Goal: Communication & Community: Share content

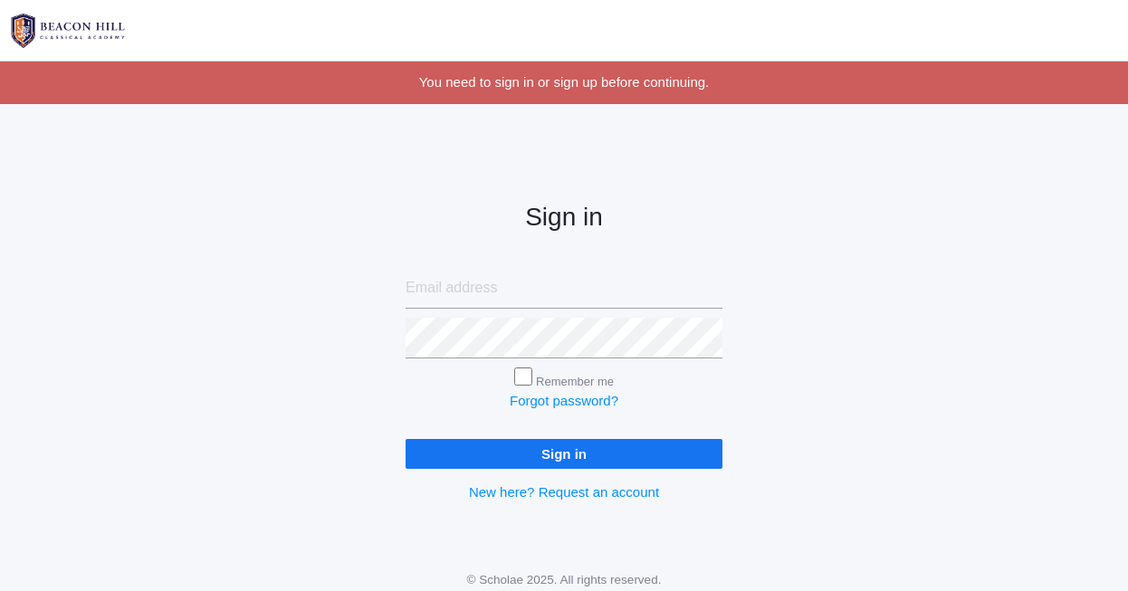
type input "[EMAIL_ADDRESS][DOMAIN_NAME]"
click at [613, 447] on input "Sign in" at bounding box center [563, 454] width 317 height 30
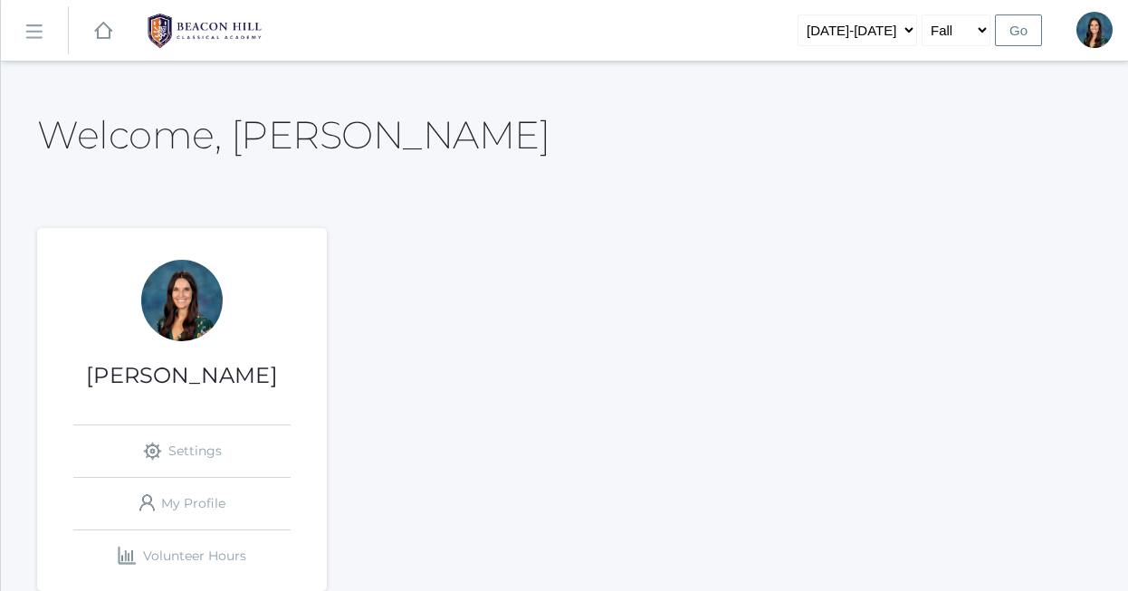
click at [40, 38] on rect at bounding box center [33, 31] width 29 height 29
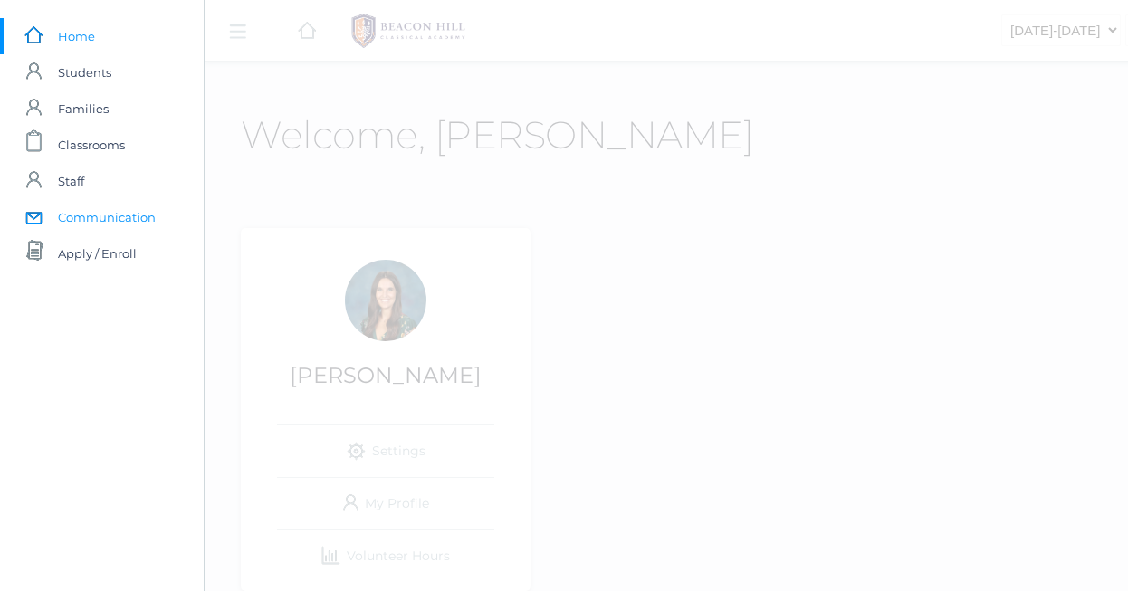
click at [110, 225] on span "Communication" at bounding box center [107, 217] width 98 height 36
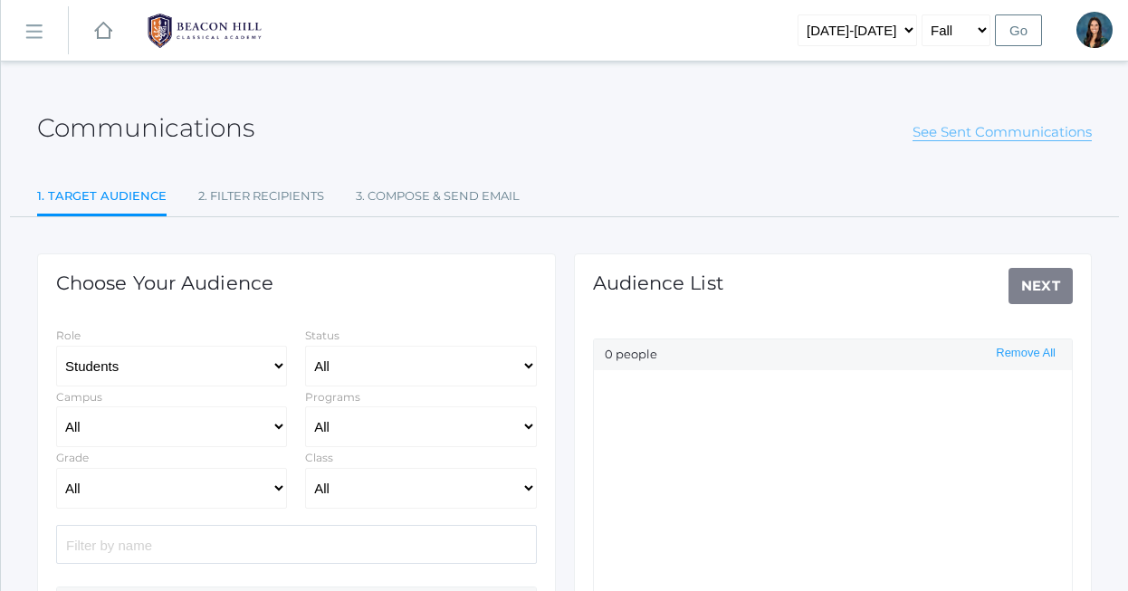
select select "Enrolled"
click at [1003, 135] on link "See Sent Communications" at bounding box center [1001, 132] width 179 height 18
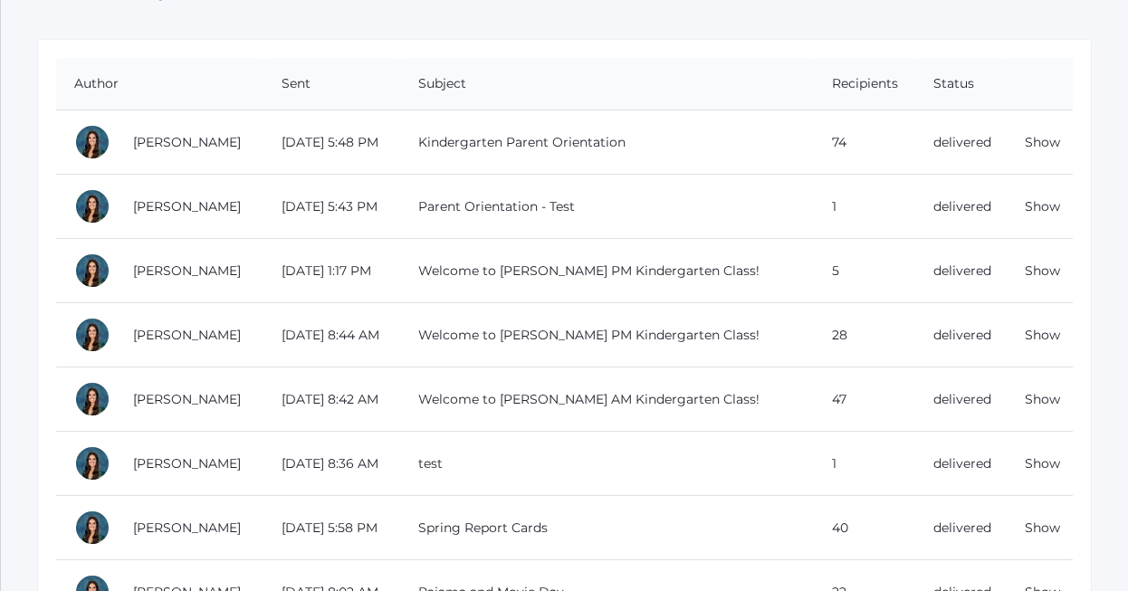
scroll to position [174, 0]
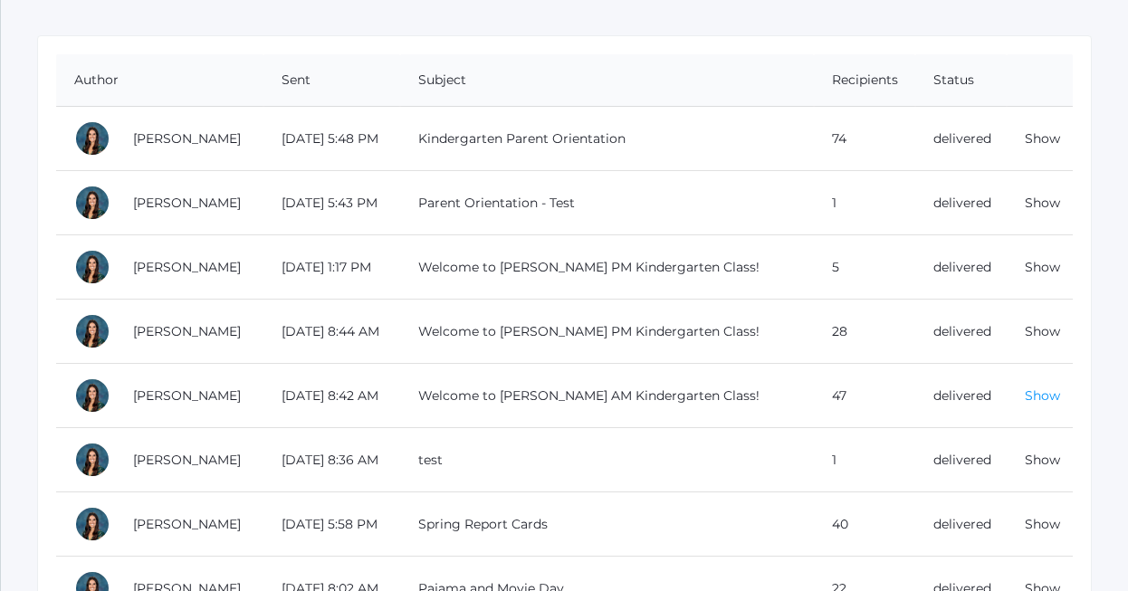
click at [1040, 397] on link "Show" at bounding box center [1042, 395] width 35 height 16
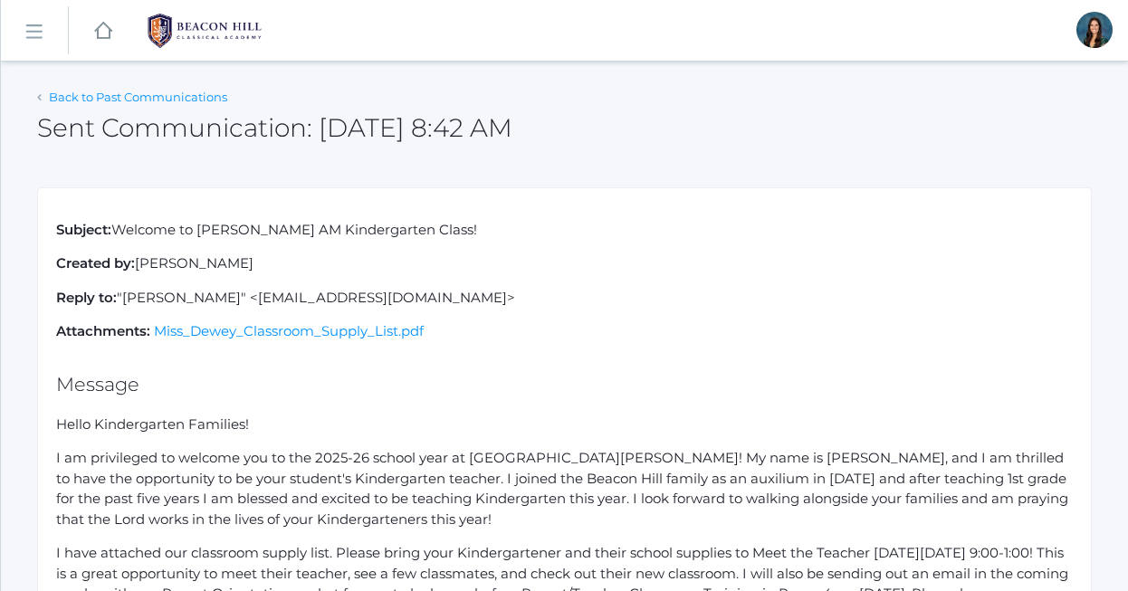
click at [50, 100] on link "Back to Past Communications" at bounding box center [138, 97] width 178 height 14
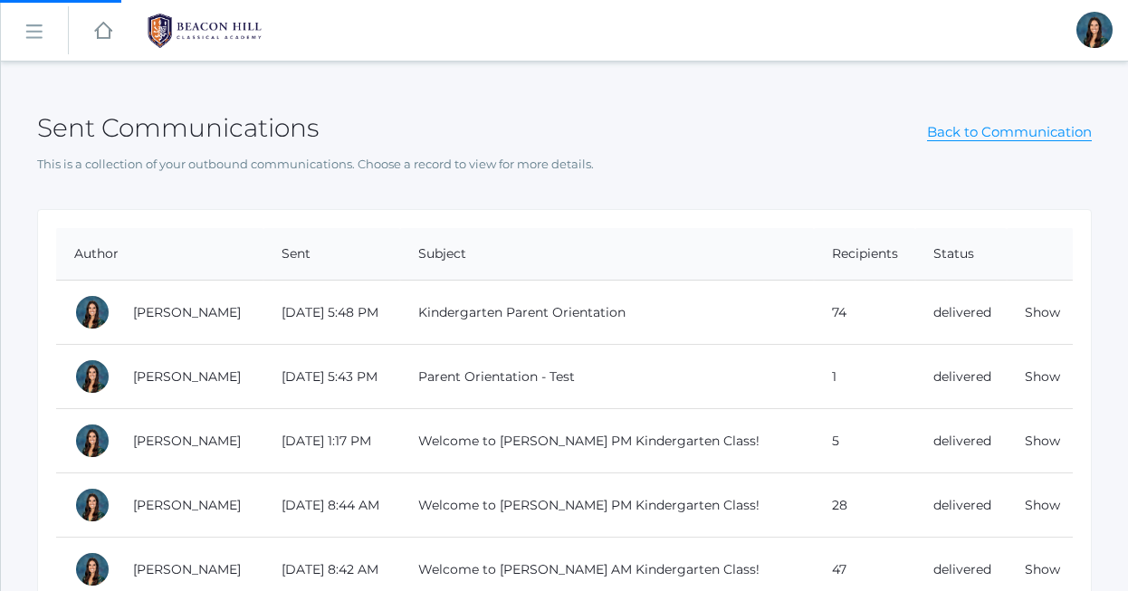
click at [35, 27] on rect at bounding box center [33, 31] width 29 height 29
click at [33, 47] on link "icons/ui/navigation/hamburger Created with Sketch." at bounding box center [34, 30] width 67 height 49
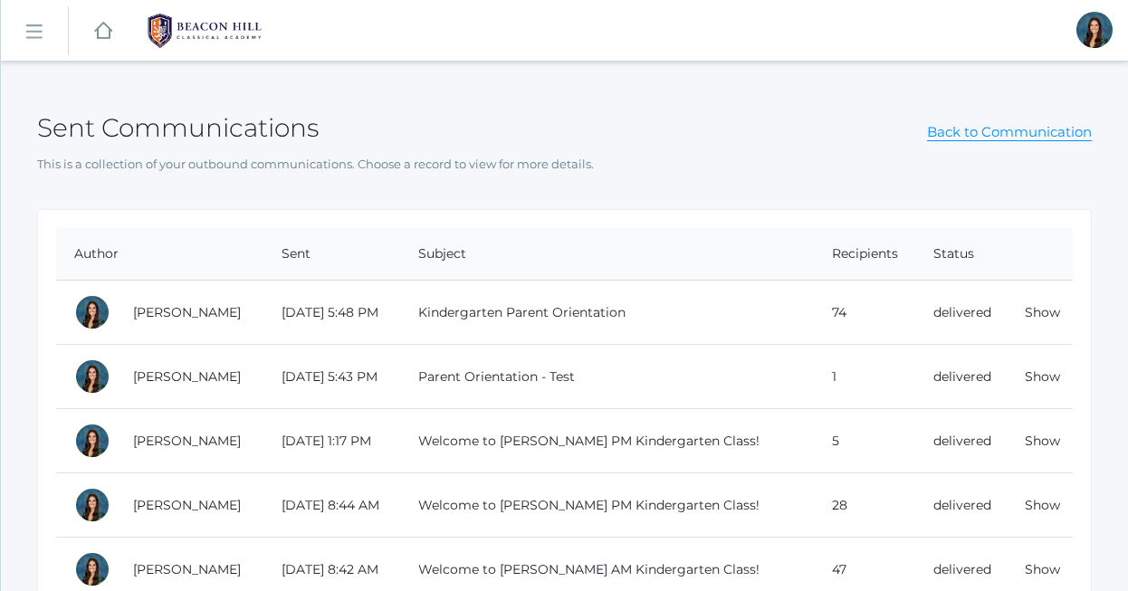
click at [26, 35] on rect at bounding box center [33, 31] width 29 height 29
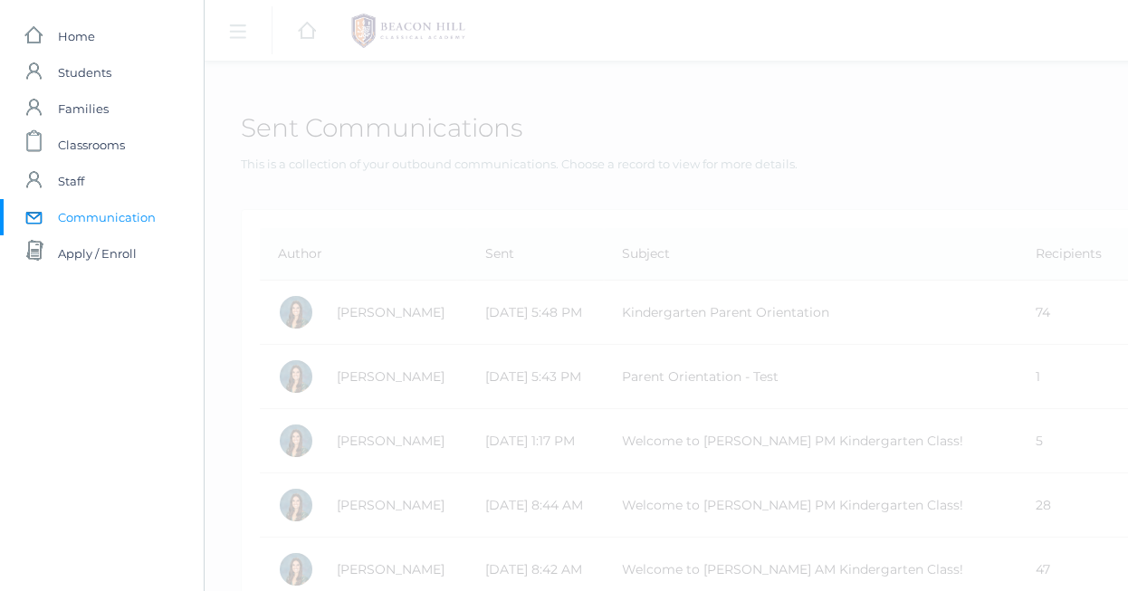
click at [102, 217] on span "Communication" at bounding box center [107, 217] width 98 height 36
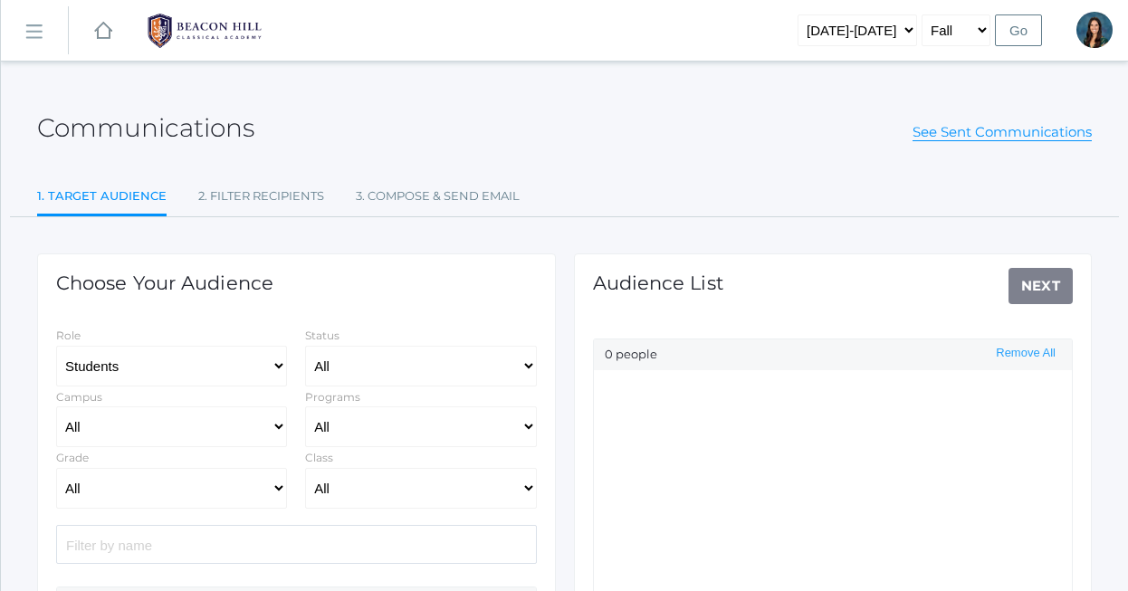
select select "Enrolled"
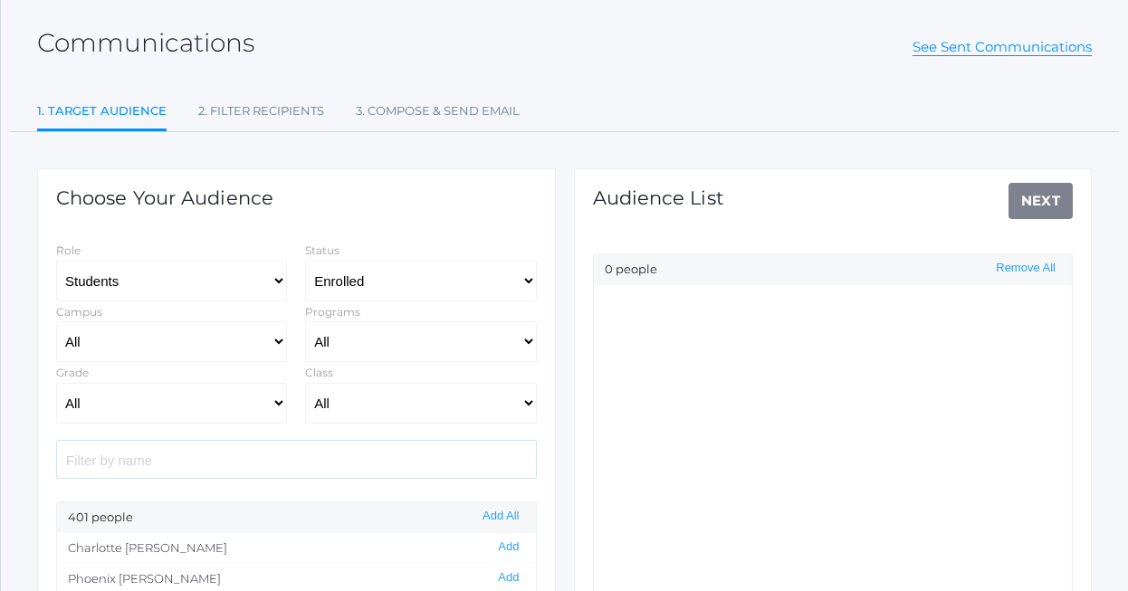
scroll to position [111, 0]
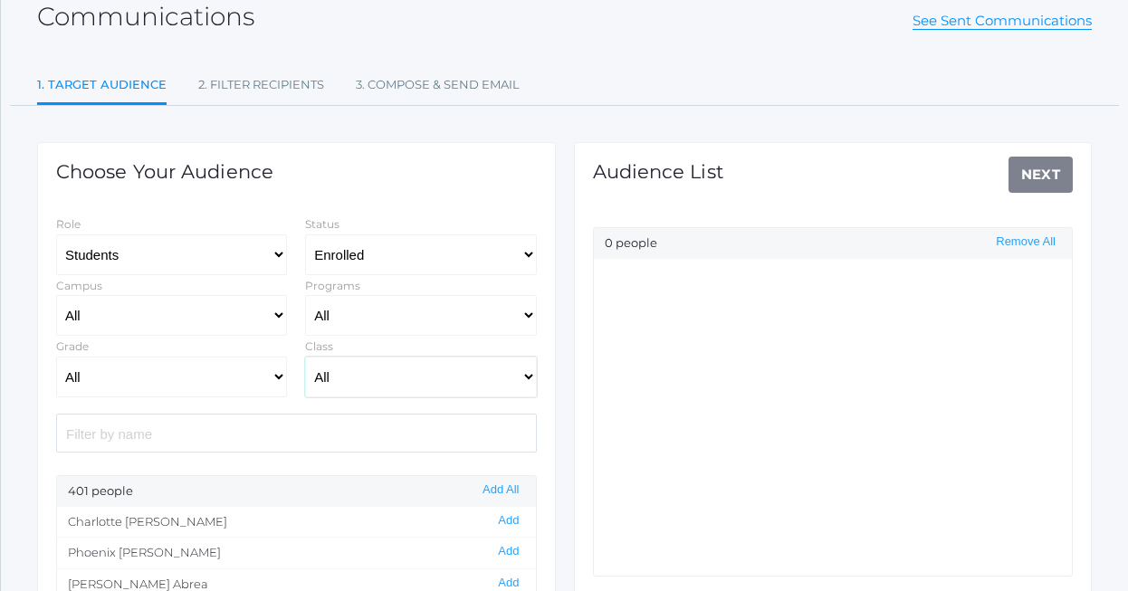
click at [367, 380] on select "All 01LA - First Grade [PERSON_NAME] 01LA - First Grade [PERSON_NAME] 02LA - Se…" at bounding box center [420, 377] width 231 height 41
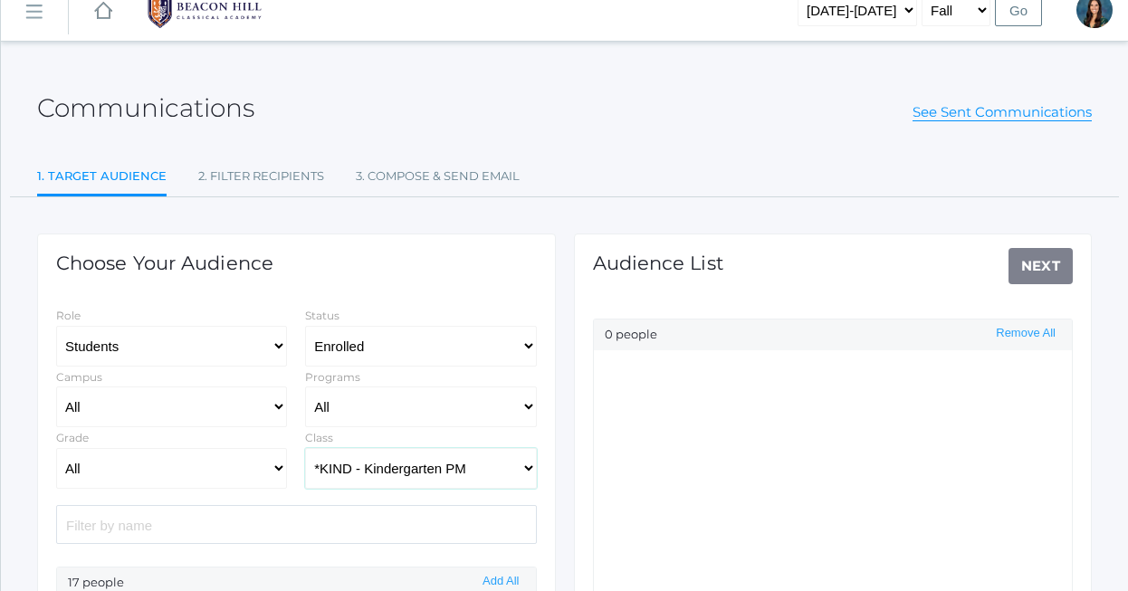
scroll to position [0, 0]
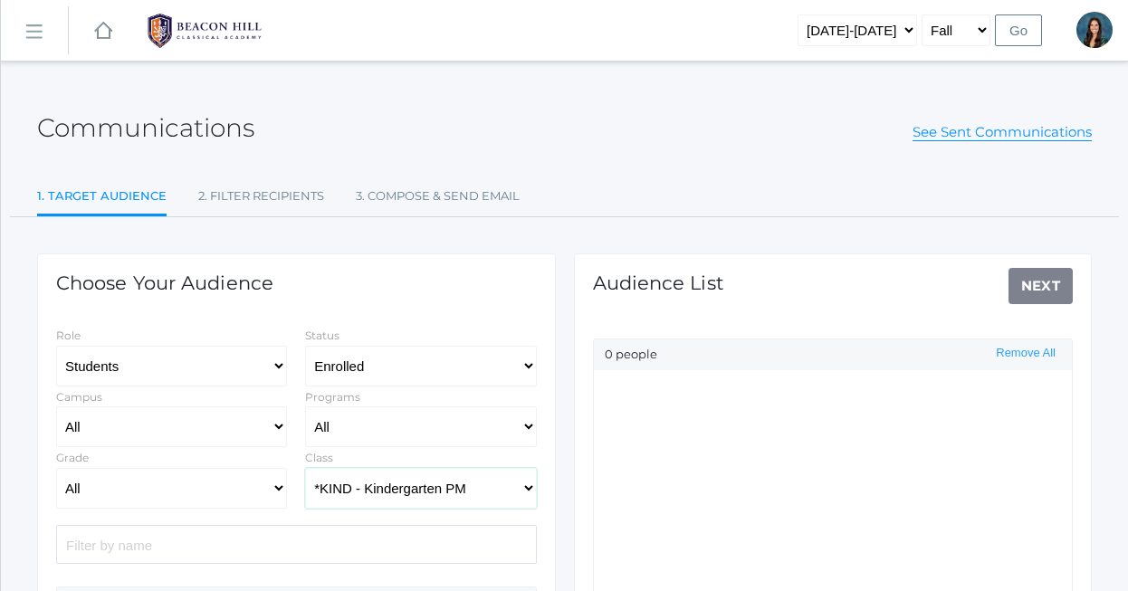
click at [446, 495] on select "All 01LA - First Grade [PERSON_NAME] 01LA - First Grade [PERSON_NAME] 02LA - Se…" at bounding box center [420, 488] width 231 height 41
select select "1957"
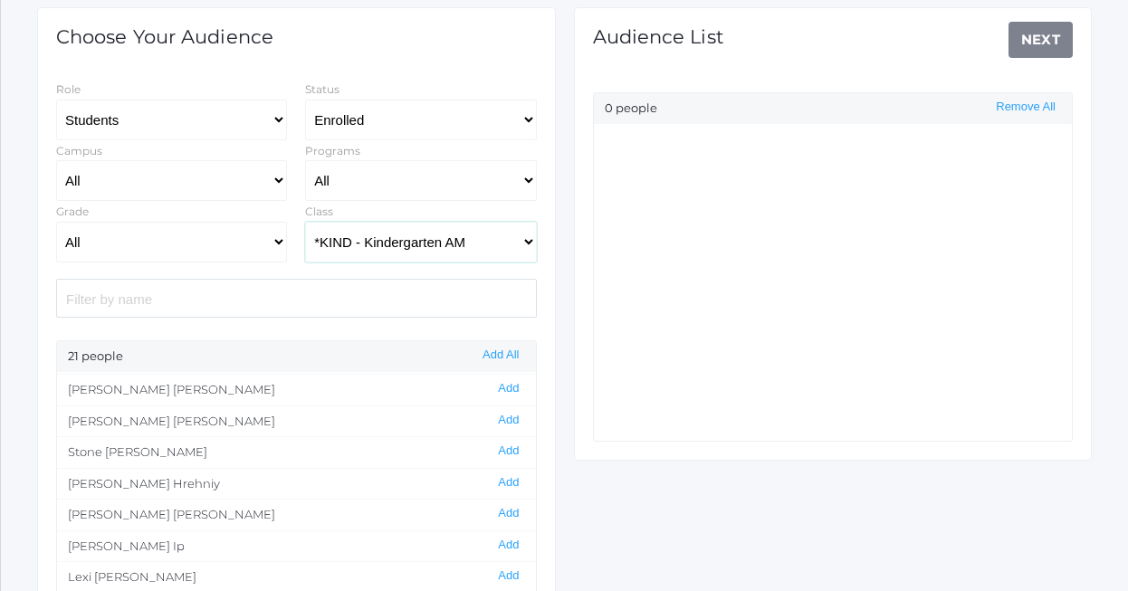
scroll to position [260, 0]
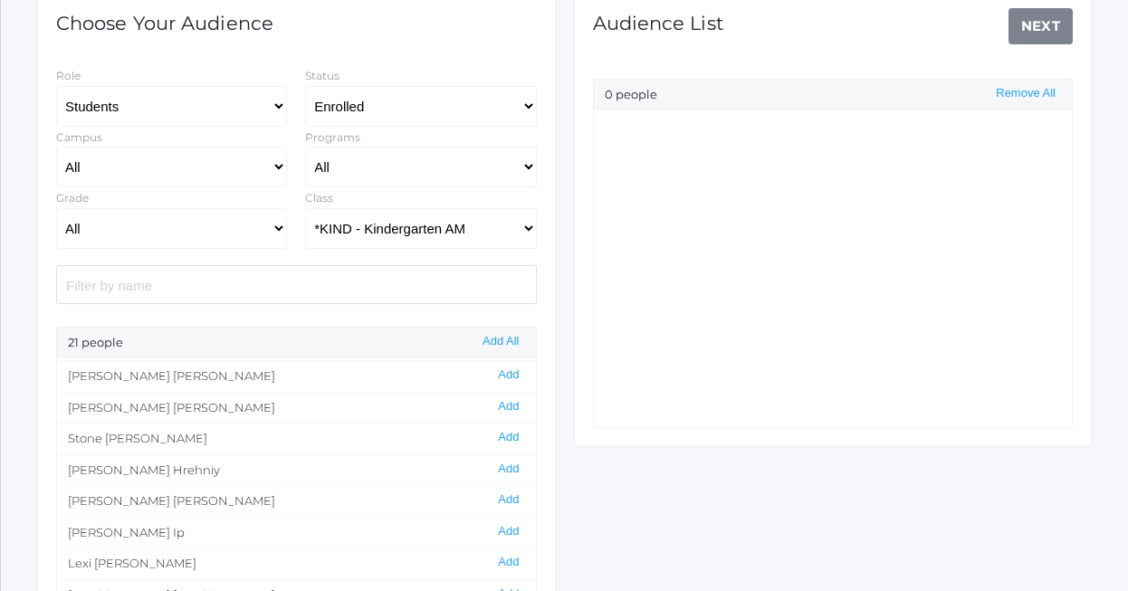
click at [444, 468] on li "[PERSON_NAME] Add" at bounding box center [296, 470] width 479 height 32
click at [505, 338] on button "Add All" at bounding box center [500, 341] width 47 height 15
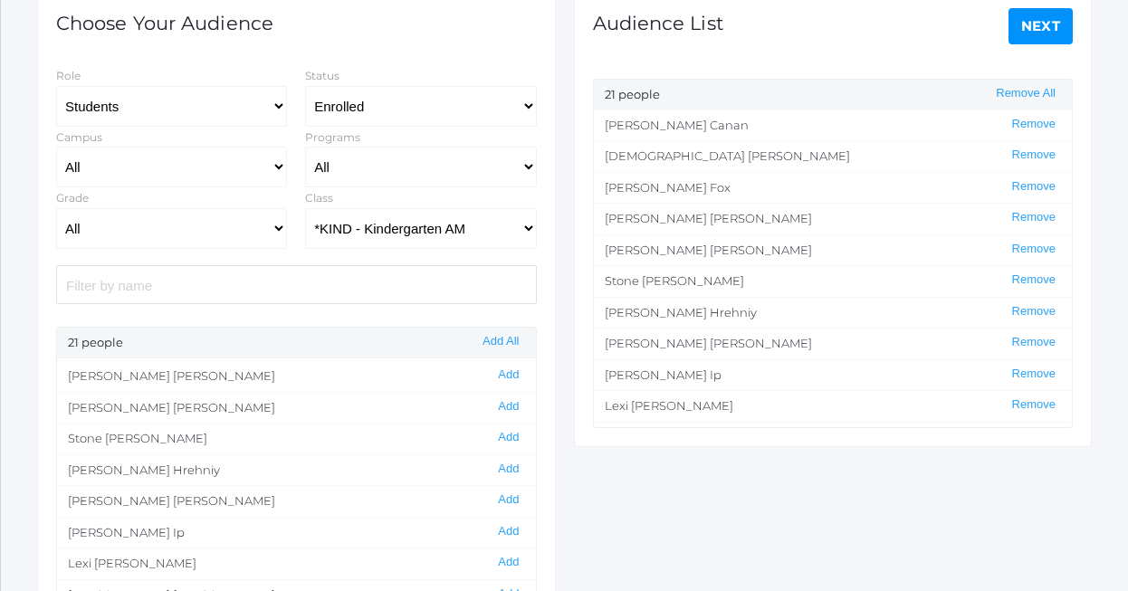
click at [1039, 32] on link "Next" at bounding box center [1040, 26] width 65 height 36
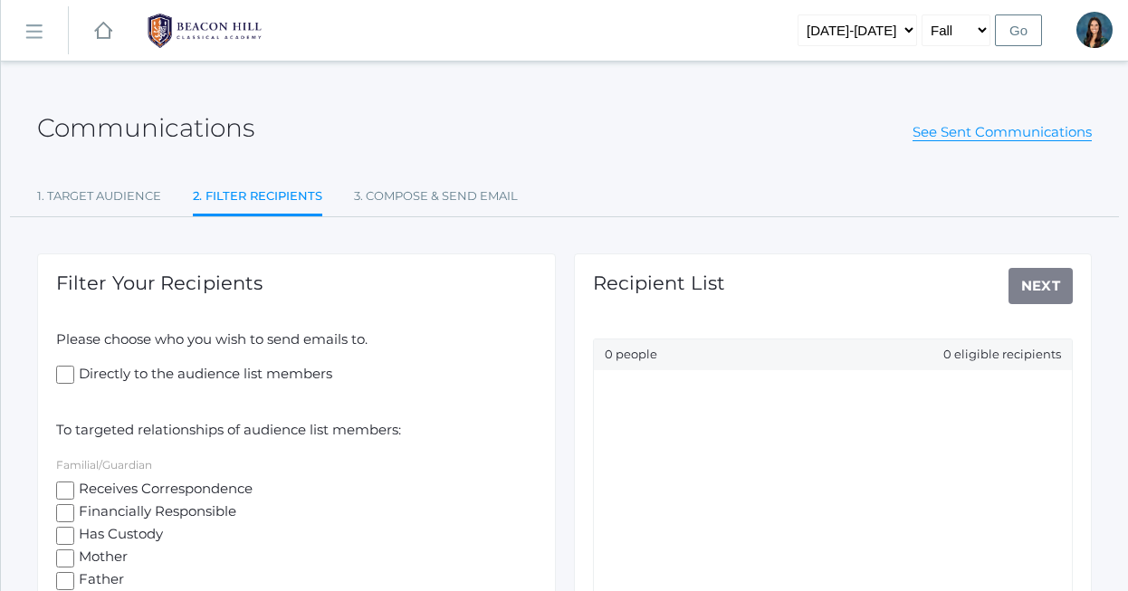
click at [71, 563] on input "Mother" at bounding box center [65, 558] width 18 height 18
checkbox input "true"
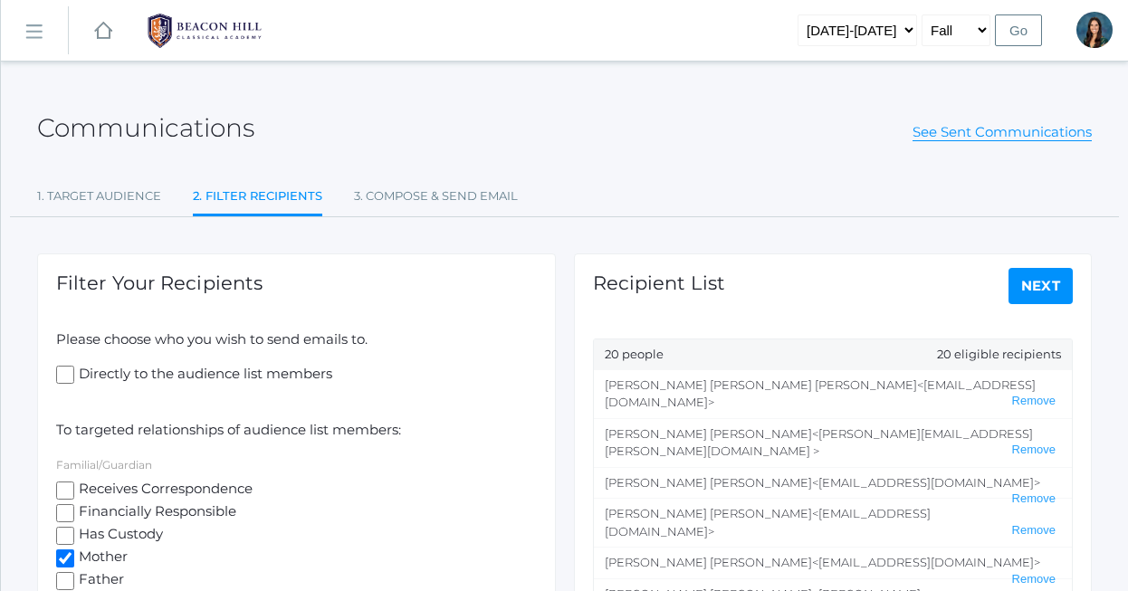
click at [67, 580] on input "Father" at bounding box center [65, 581] width 18 height 18
checkbox input "true"
click at [1032, 288] on link "Next" at bounding box center [1040, 286] width 65 height 36
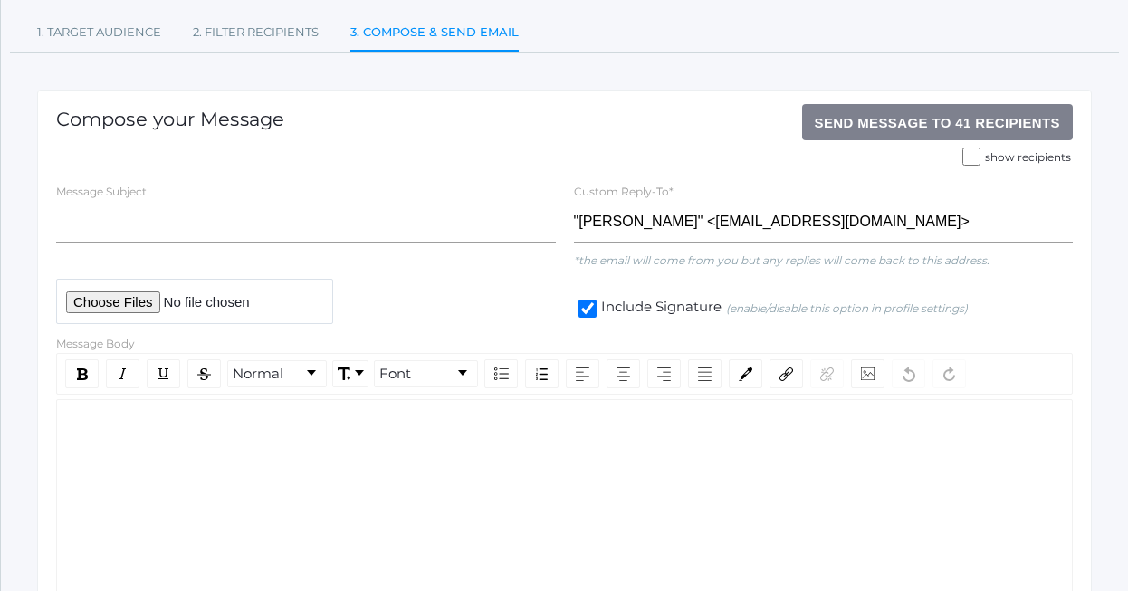
scroll to position [165, 0]
click at [977, 155] on input "show recipients" at bounding box center [971, 156] width 18 height 18
checkbox input "true"
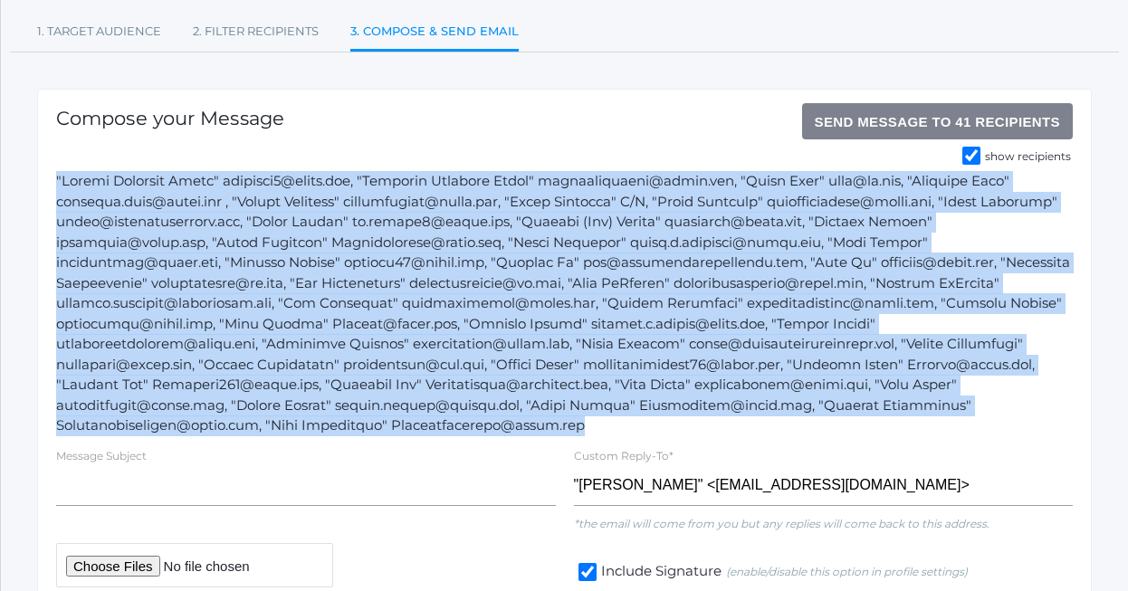
drag, startPoint x: 582, startPoint y: 428, endPoint x: 49, endPoint y: 183, distance: 586.8
click at [49, 183] on div "Compose your Message Send Message to 41 recipients show recipients Message Subj…" at bounding box center [564, 514] width 1054 height 851
copy div ""[PERSON_NAME]" [EMAIL_ADDRESS][DOMAIN_NAME], "[PERSON_NAME]" [EMAIL_ADDRESS][D…"
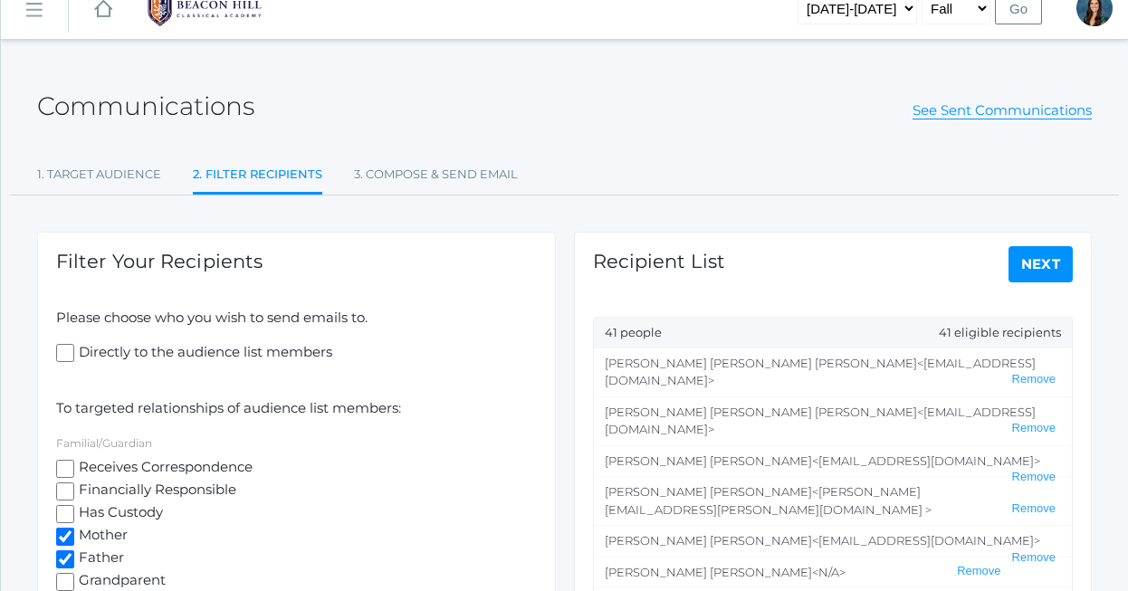
scroll to position [27, 0]
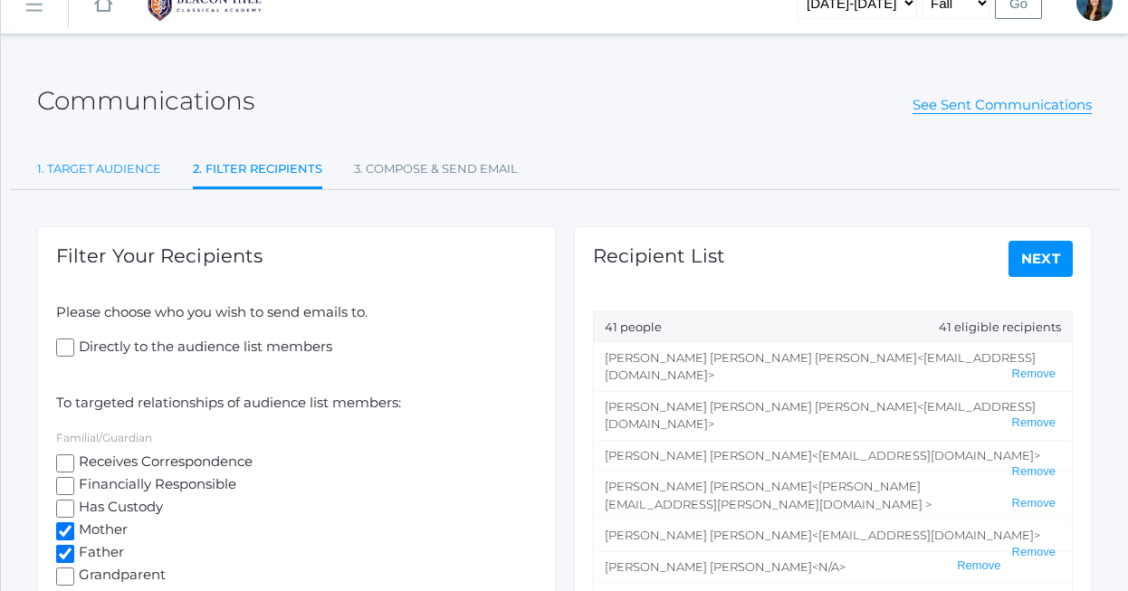
click at [66, 158] on link "1. Target Audience" at bounding box center [99, 169] width 124 height 36
select select "Enrolled"
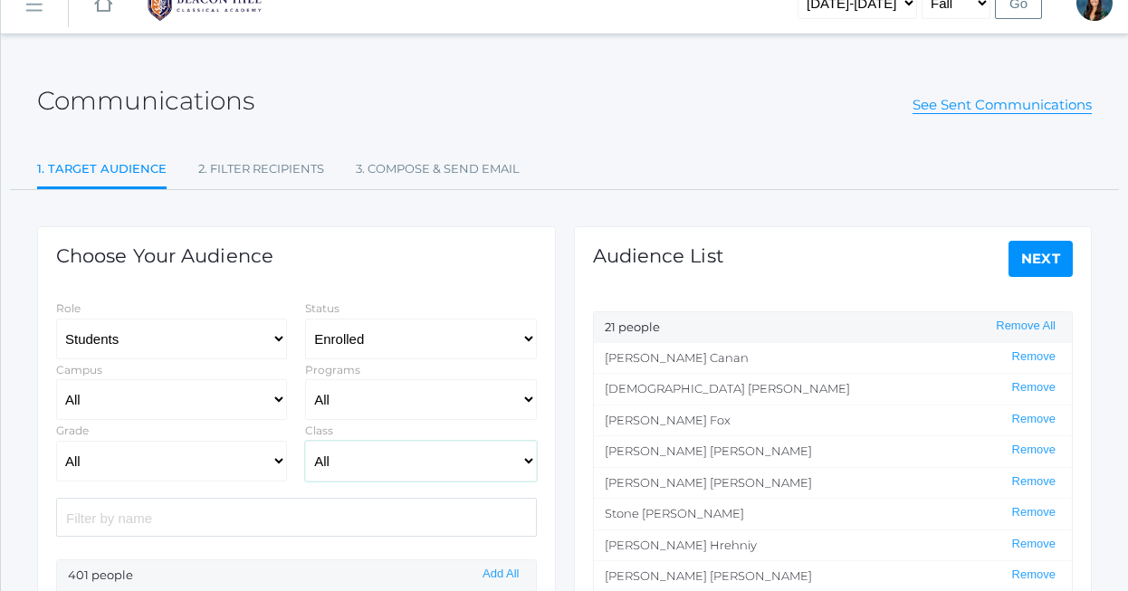
click at [354, 463] on select "All 01LA - First Grade [PERSON_NAME] 01LA - First Grade [PERSON_NAME] 02LA - Se…" at bounding box center [420, 461] width 231 height 41
click at [382, 473] on select "All 01LA - First Grade [PERSON_NAME] 01LA - First Grade [PERSON_NAME] 02LA - Se…" at bounding box center [420, 461] width 231 height 41
select select "2131"
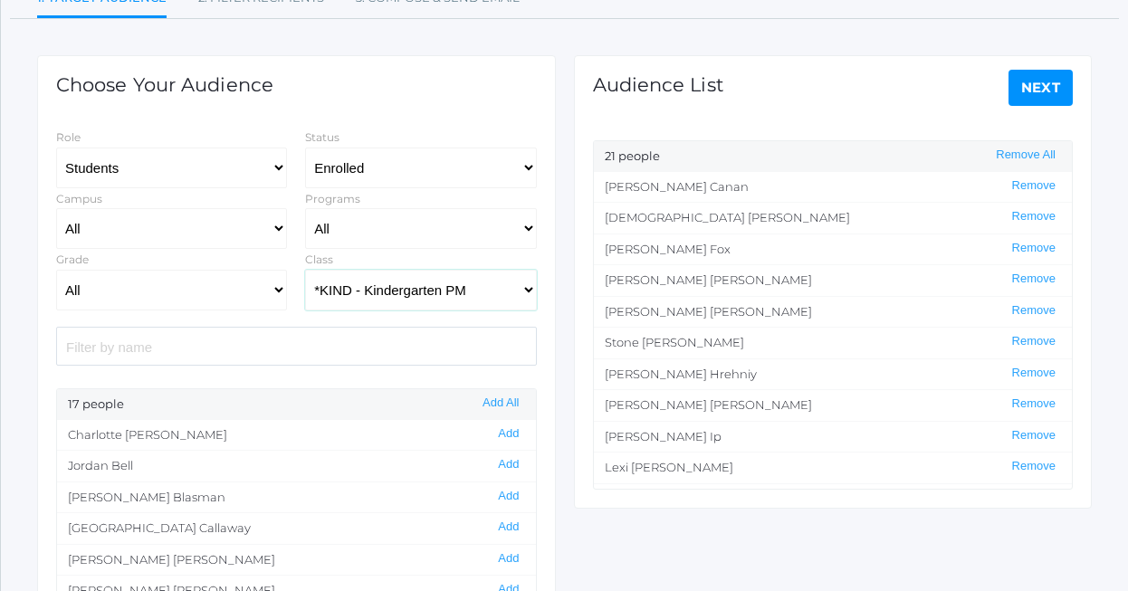
scroll to position [207, 0]
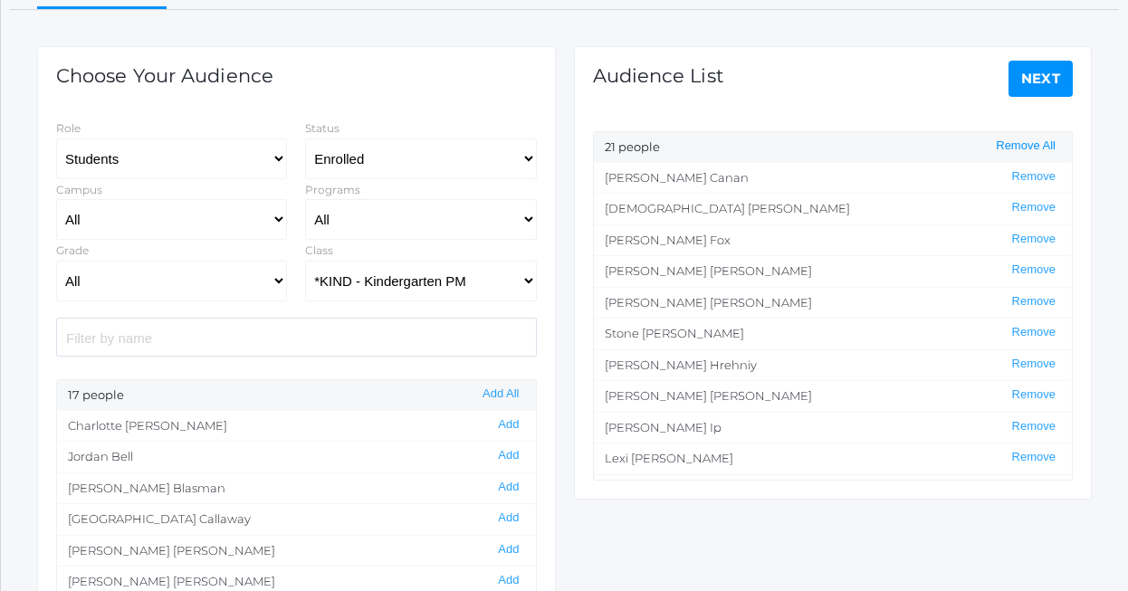
click at [1018, 142] on button "Remove All" at bounding box center [1025, 145] width 71 height 15
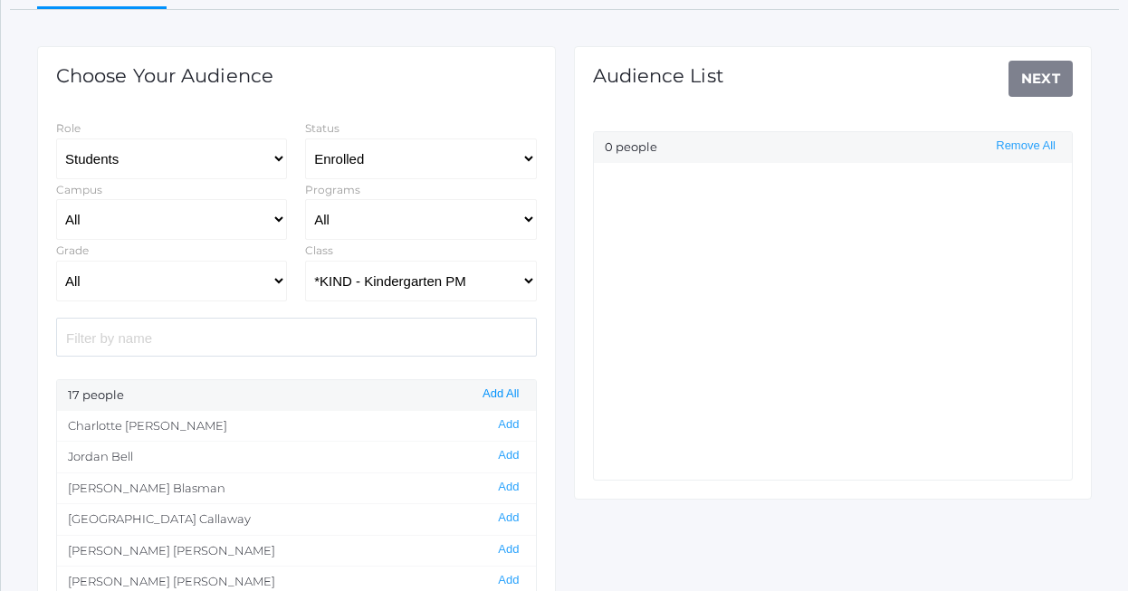
click at [508, 398] on button "Add All" at bounding box center [500, 393] width 47 height 15
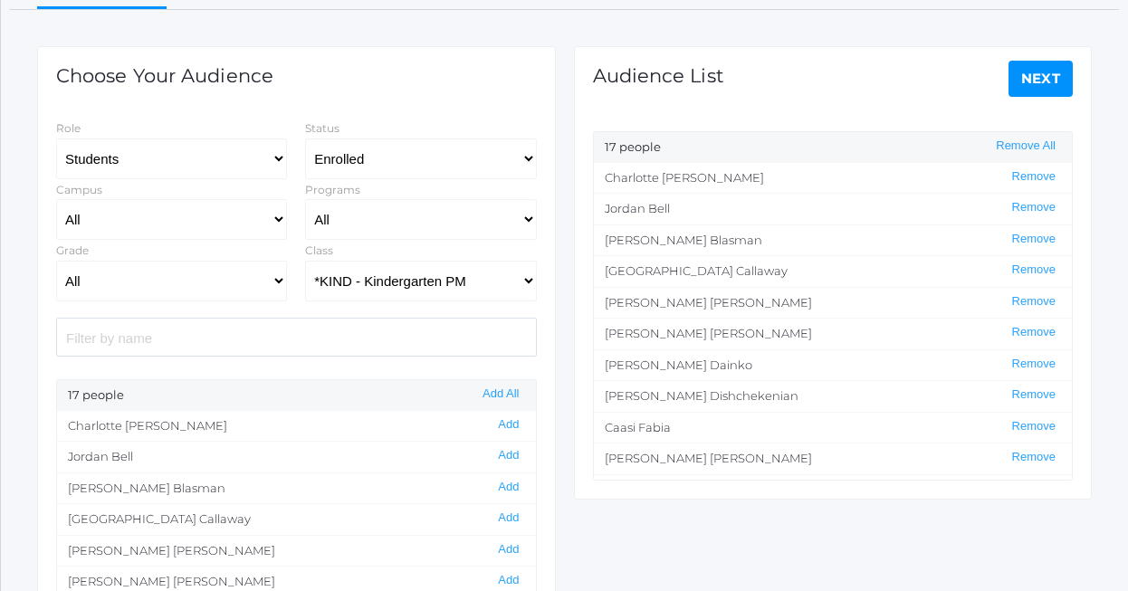
click at [1033, 88] on link "Next" at bounding box center [1040, 79] width 65 height 36
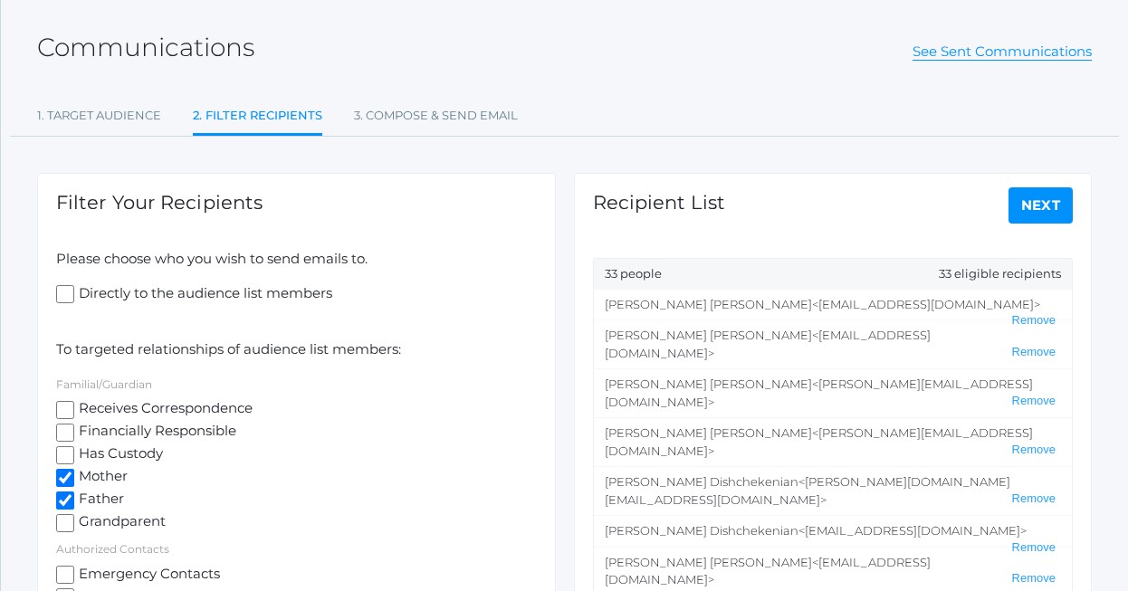
scroll to position [60, 0]
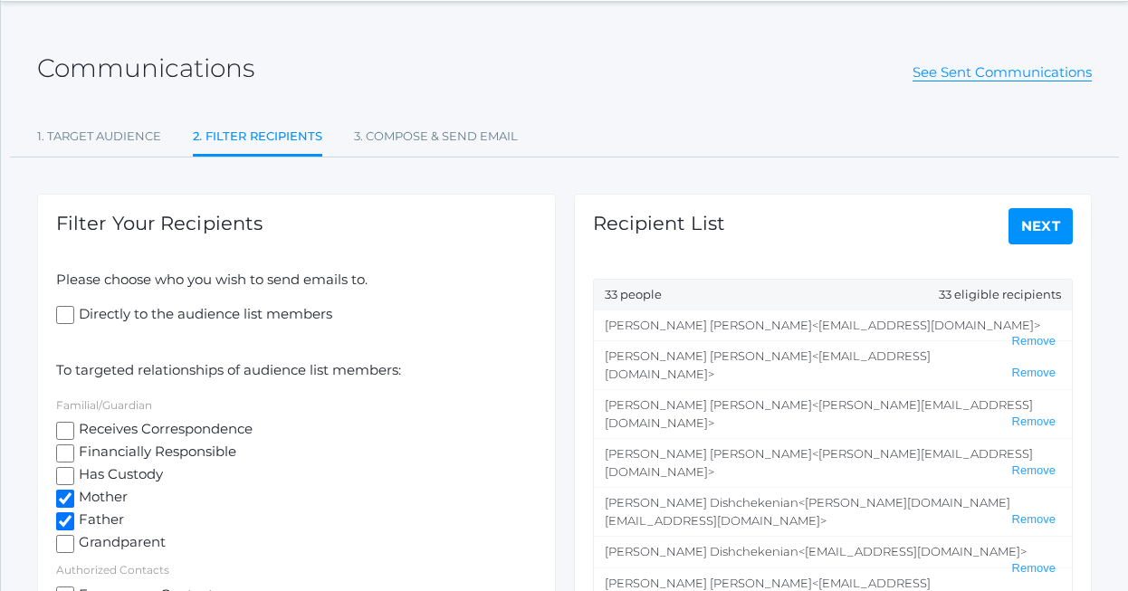
click at [1036, 225] on link "Next" at bounding box center [1040, 226] width 65 height 36
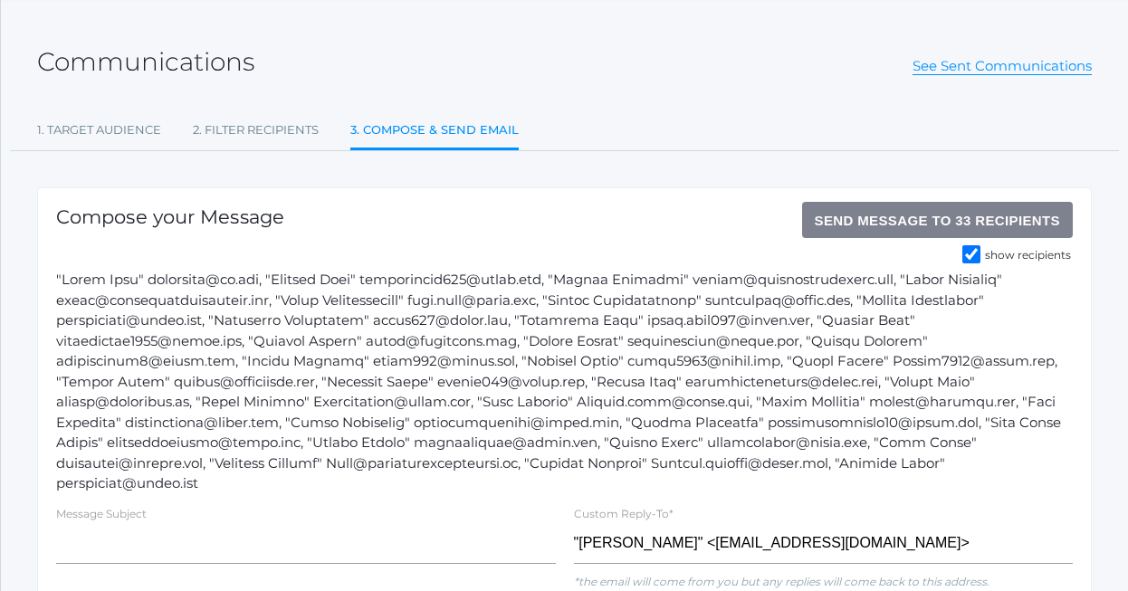
scroll to position [67, 0]
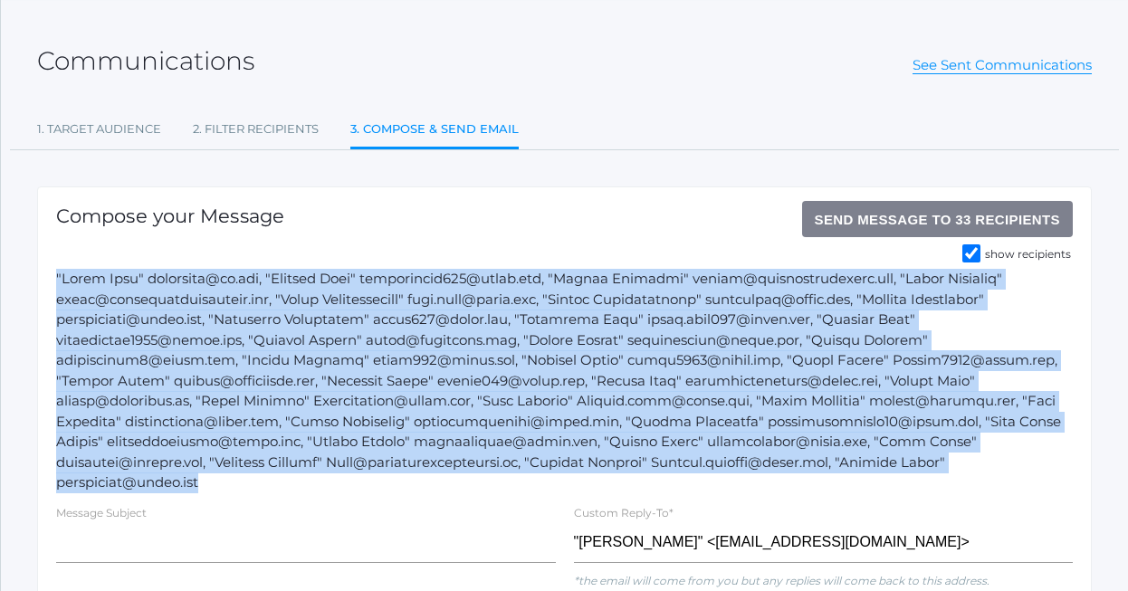
drag, startPoint x: 498, startPoint y: 490, endPoint x: 50, endPoint y: 282, distance: 493.6
click at [50, 282] on div "Compose your Message Send Message to 33 recipients show recipients Message Subj…" at bounding box center [564, 591] width 1054 height 810
copy div ""[PERSON_NAME]" [EMAIL_ADDRESS][DOMAIN_NAME], "[PERSON_NAME]" [EMAIL_ADDRESS][D…"
